Goal: Task Accomplishment & Management: Complete application form

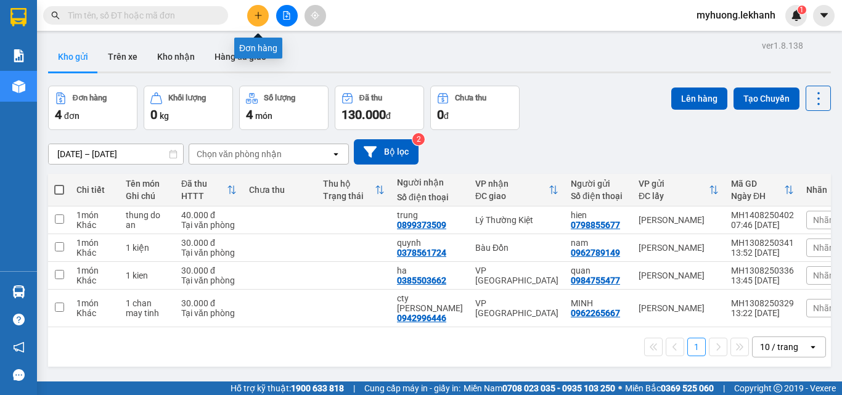
click at [260, 19] on icon "plus" at bounding box center [258, 15] width 9 height 9
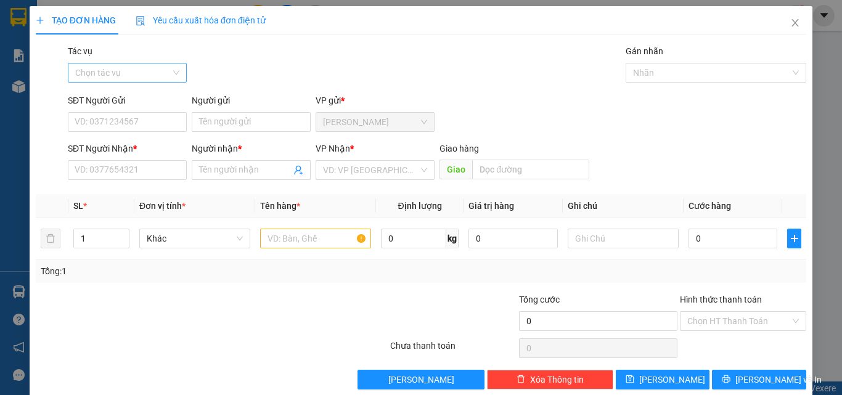
click at [163, 72] on input "Tác vụ" at bounding box center [123, 73] width 96 height 18
click at [147, 99] on div "Nhập hàng lên xe" at bounding box center [126, 98] width 103 height 14
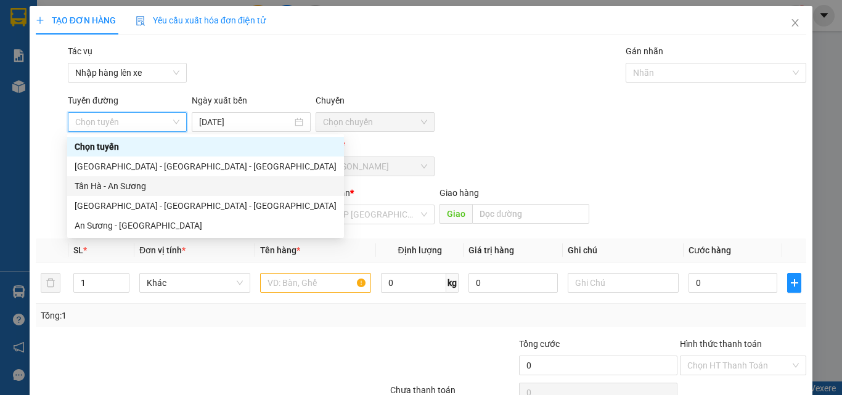
click at [139, 186] on div "Tân Hà - An Sương" at bounding box center [206, 186] width 262 height 14
type input "[DATE]"
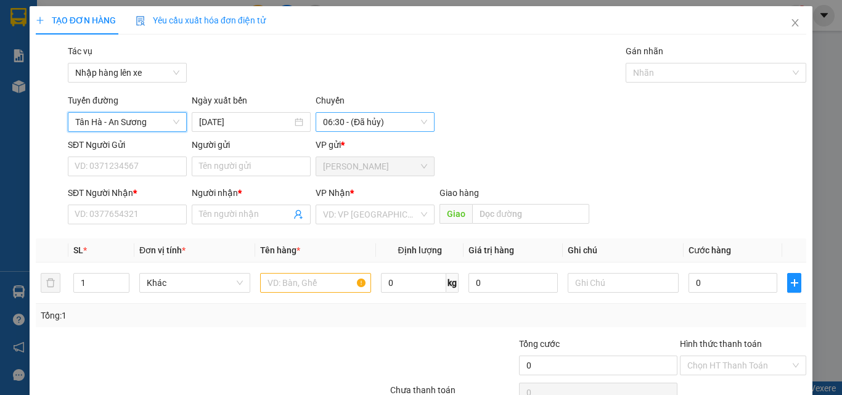
click at [416, 125] on span "06:30 - (Đã hủy)" at bounding box center [375, 122] width 104 height 18
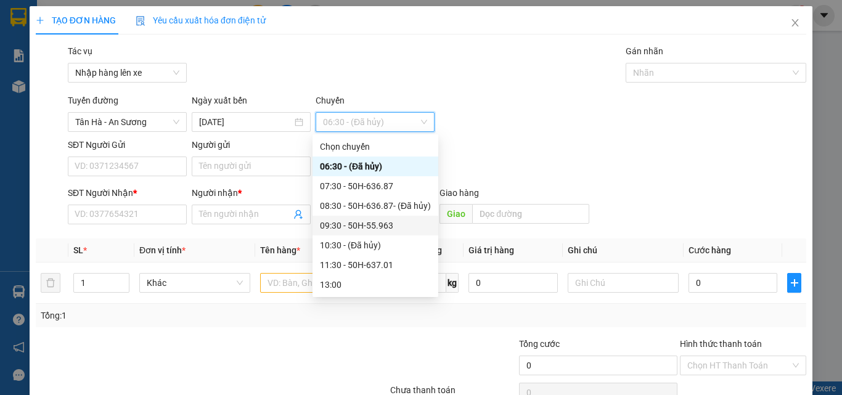
click at [381, 226] on div "09:30 - 50H-55.963" at bounding box center [375, 226] width 111 height 14
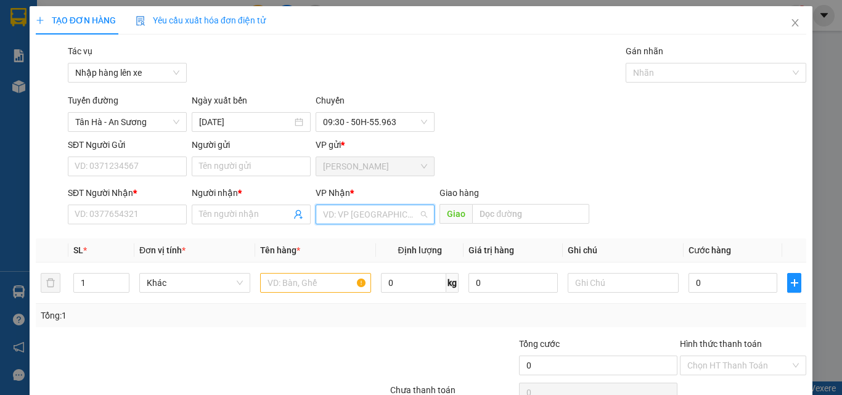
click at [371, 214] on input "search" at bounding box center [371, 214] width 96 height 18
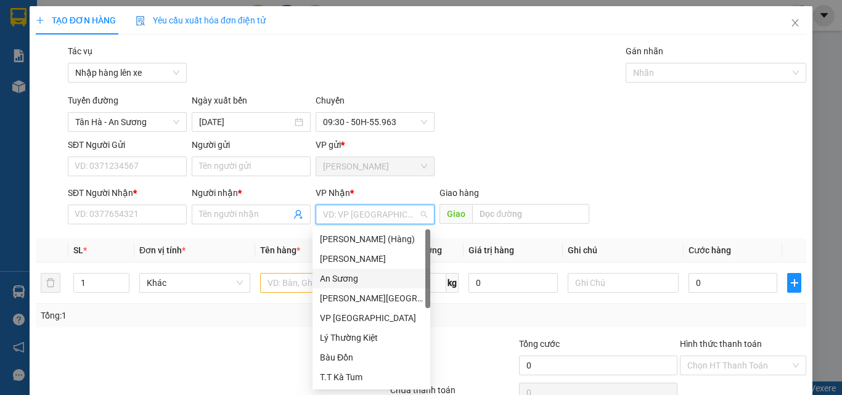
click at [347, 279] on div "An Sương" at bounding box center [371, 279] width 103 height 14
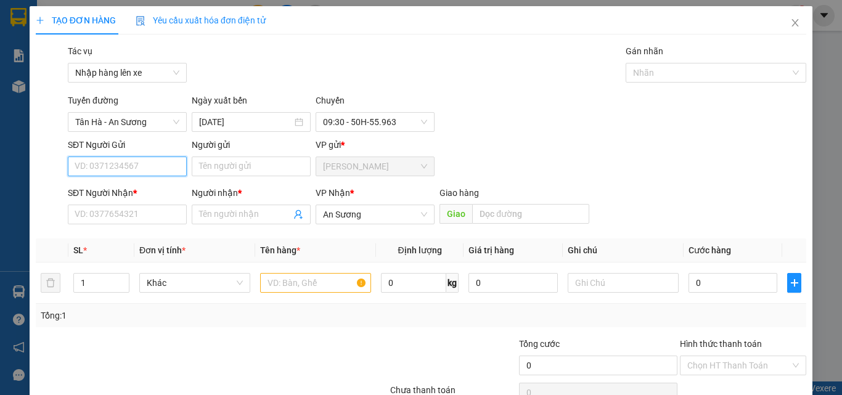
click at [171, 164] on input "SĐT Người Gửi" at bounding box center [127, 167] width 119 height 20
click at [144, 195] on div "0825852885 - HẠNH" at bounding box center [126, 191] width 103 height 14
type input "0825852885"
type input "HẠNH"
type input "50.000"
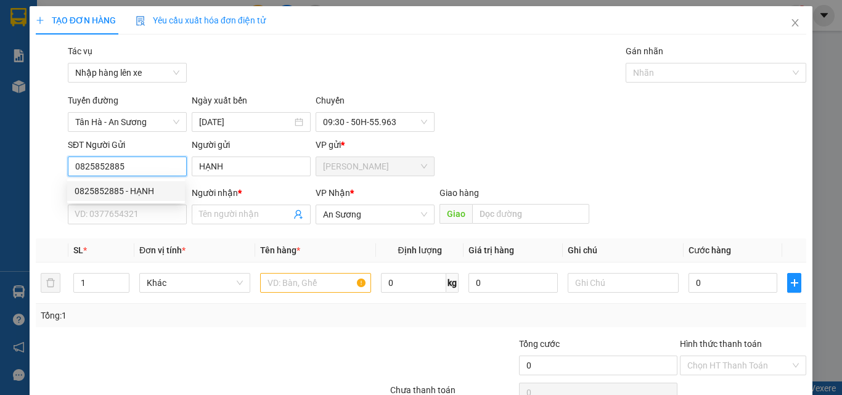
type input "50.000"
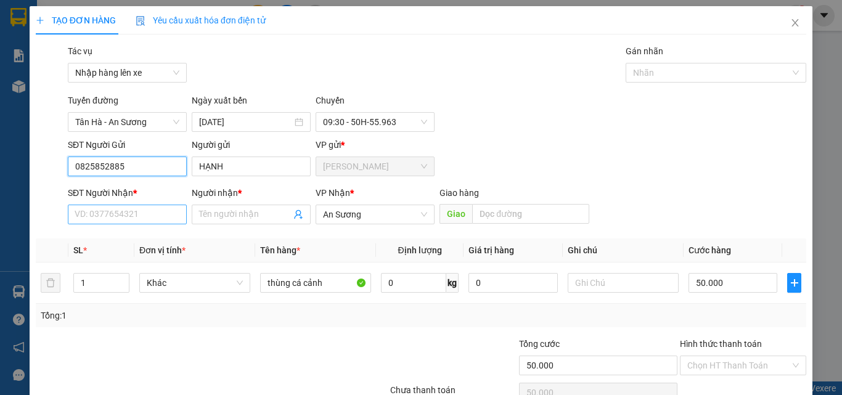
type input "0825852885"
click at [163, 207] on input "SĐT Người Nhận *" at bounding box center [127, 215] width 119 height 20
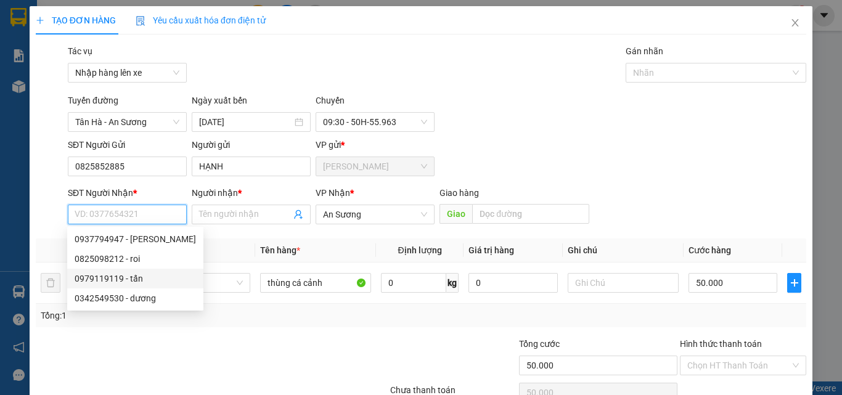
click at [137, 279] on div "0979119119 - tấn" at bounding box center [135, 279] width 121 height 14
type input "0979119119"
type input "tấn"
type input "40.000"
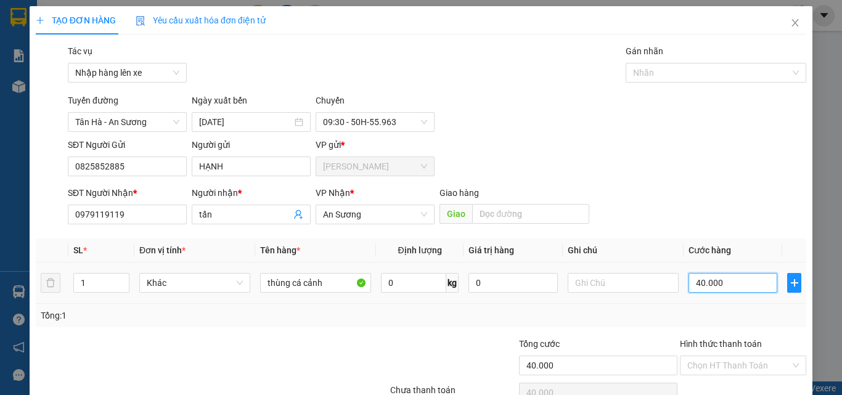
click at [728, 281] on input "40.000" at bounding box center [733, 283] width 89 height 20
type input "5"
type input "50"
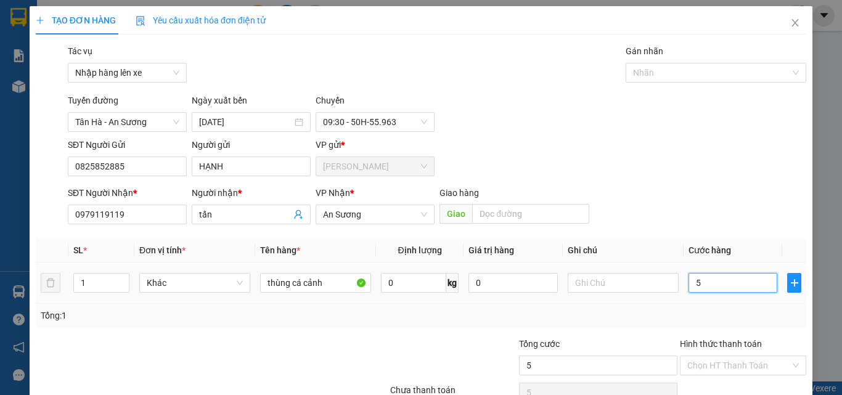
type input "50"
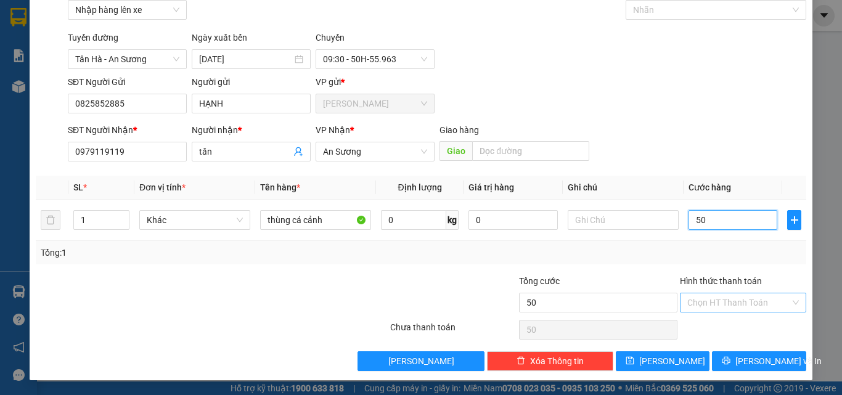
type input "50"
type input "50.000"
click at [707, 298] on input "Hình thức thanh toán" at bounding box center [738, 302] width 103 height 18
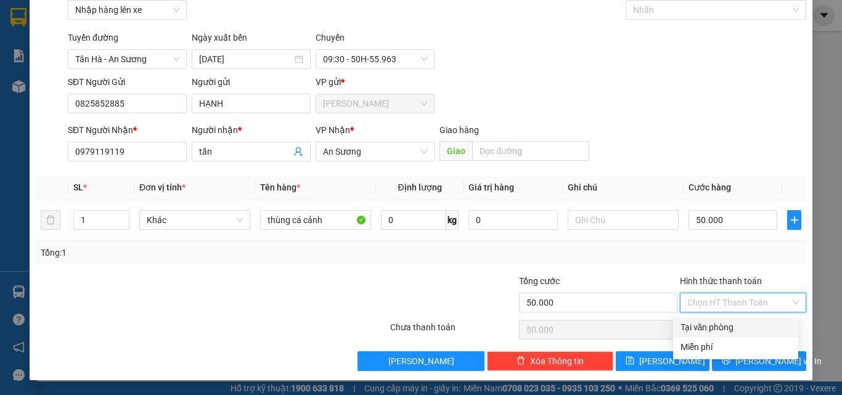
click at [707, 328] on div "Tại văn phòng" at bounding box center [736, 328] width 110 height 14
type input "0"
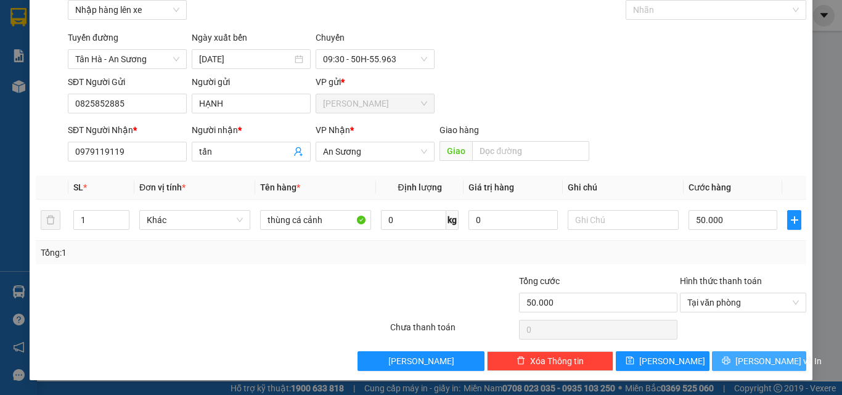
click at [750, 364] on span "[PERSON_NAME] và In" at bounding box center [779, 362] width 86 height 14
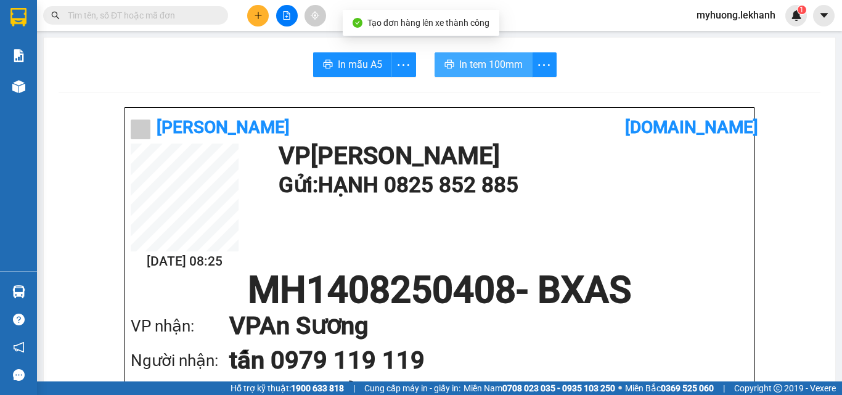
click at [478, 65] on span "In tem 100mm" at bounding box center [491, 64] width 64 height 15
